Goal: Task Accomplishment & Management: Manage account settings

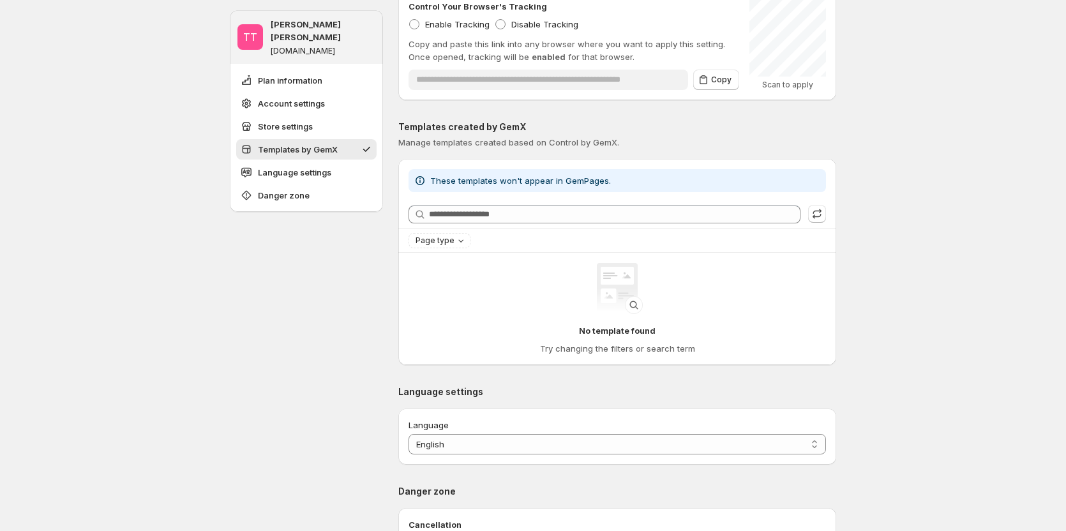
scroll to position [447, 0]
